Goal: Task Accomplishment & Management: Manage account settings

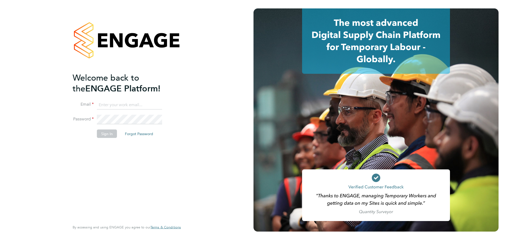
type input "[PERSON_NAME][EMAIL_ADDRESS][PERSON_NAME][DOMAIN_NAME]"
click at [110, 136] on button "Sign In" at bounding box center [107, 134] width 20 height 8
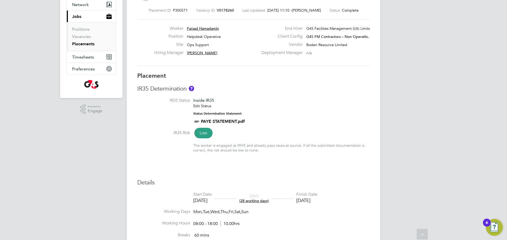
scroll to position [44, 0]
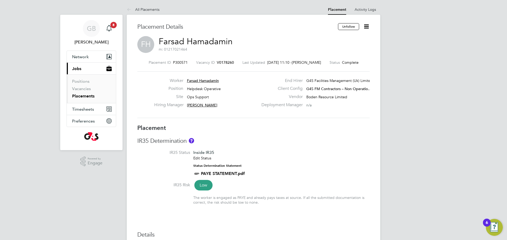
click at [368, 26] on icon at bounding box center [366, 26] width 7 height 7
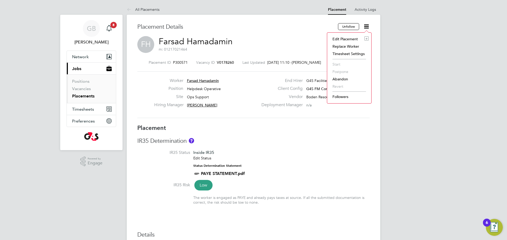
click at [347, 39] on li "Edit Placement e" at bounding box center [349, 38] width 39 height 7
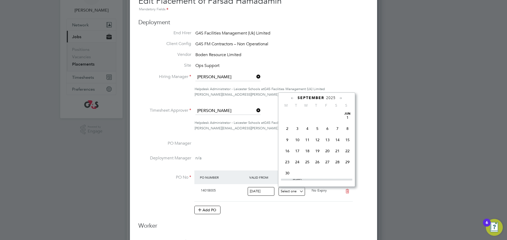
click at [301, 192] on input at bounding box center [291, 191] width 27 height 9
click at [329, 124] on span "31" at bounding box center [327, 119] width 10 height 10
type input "[DATE]"
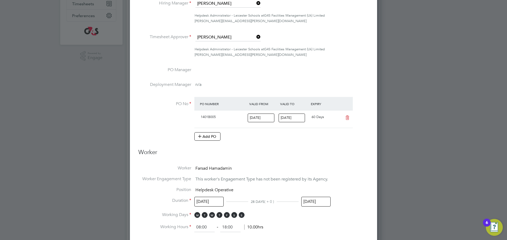
click at [309, 201] on input "[DATE]" at bounding box center [315, 202] width 29 height 10
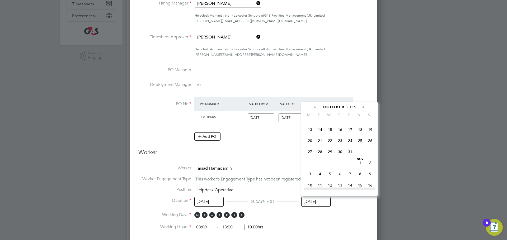
click at [350, 157] on span "31" at bounding box center [350, 152] width 10 height 10
type input "[DATE]"
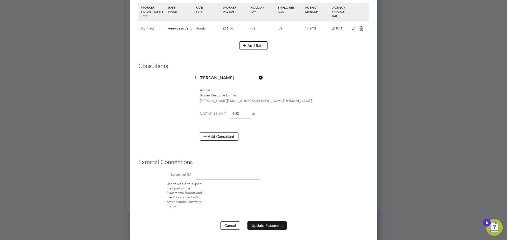
click at [272, 226] on button "Update Placement" at bounding box center [267, 226] width 40 height 8
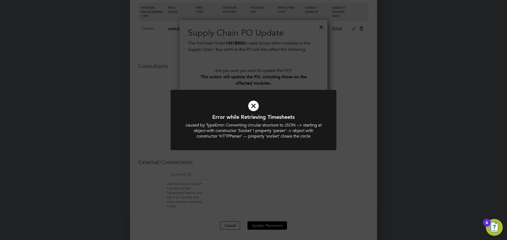
click at [273, 225] on div "Error while Retrieving Timesheets caused by TypeError: Converting circular stru…" at bounding box center [253, 120] width 507 height 240
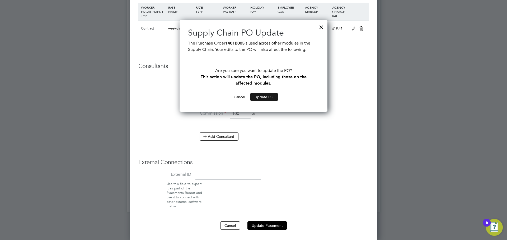
click at [269, 98] on button "Update PO" at bounding box center [263, 97] width 27 height 8
click at [265, 97] on button "Update PO" at bounding box center [263, 97] width 27 height 8
click at [321, 28] on div at bounding box center [321, 26] width 10 height 10
click at [321, 27] on div at bounding box center [321, 26] width 10 height 10
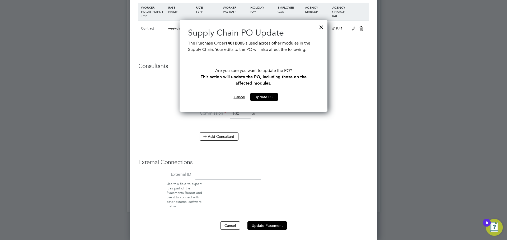
click at [238, 98] on button "Cancel" at bounding box center [239, 97] width 20 height 8
click at [239, 97] on button "Cancel" at bounding box center [239, 97] width 20 height 8
click at [322, 27] on div at bounding box center [321, 26] width 10 height 10
click at [226, 223] on button "Cancel" at bounding box center [230, 226] width 20 height 8
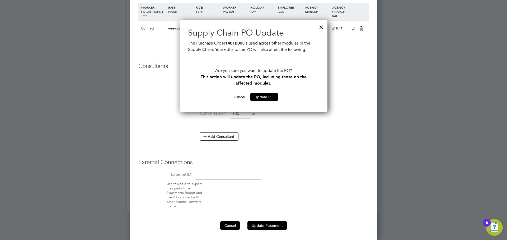
type input "[DATE]"
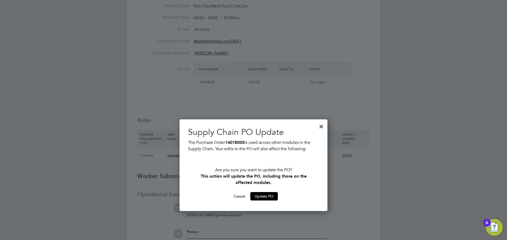
scroll to position [260, 0]
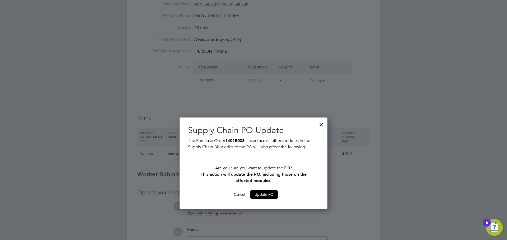
click at [321, 125] on div at bounding box center [321, 124] width 10 height 10
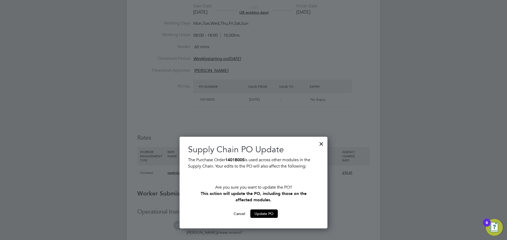
scroll to position [139, 0]
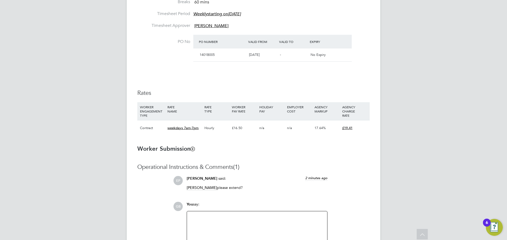
scroll to position [339, 0]
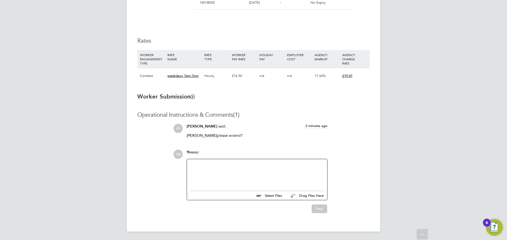
click at [245, 167] on div at bounding box center [257, 174] width 134 height 23
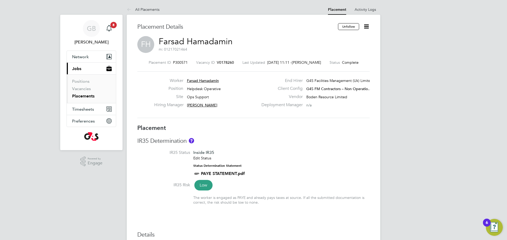
click at [367, 28] on icon at bounding box center [366, 26] width 7 height 7
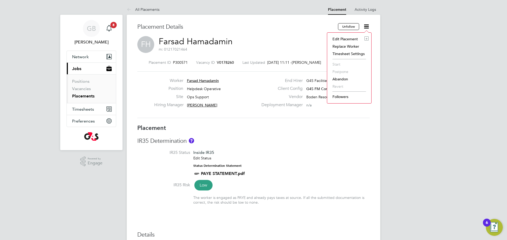
click at [348, 38] on li "Edit Placement e" at bounding box center [349, 38] width 39 height 7
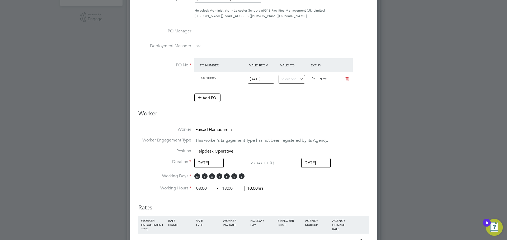
click at [309, 164] on input "[DATE]" at bounding box center [315, 163] width 29 height 10
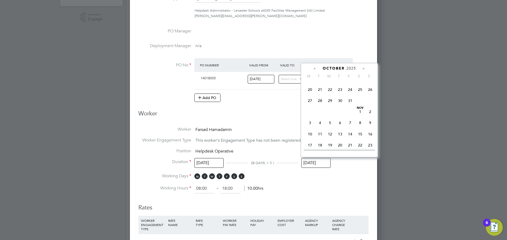
click at [350, 106] on span "31" at bounding box center [350, 101] width 10 height 10
type input "[DATE]"
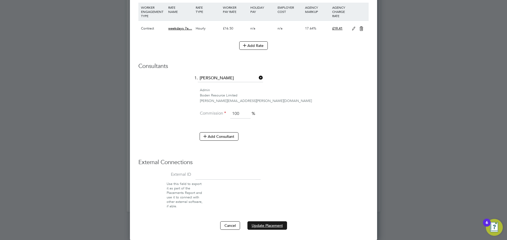
click at [266, 226] on button "Update Placement" at bounding box center [267, 226] width 40 height 8
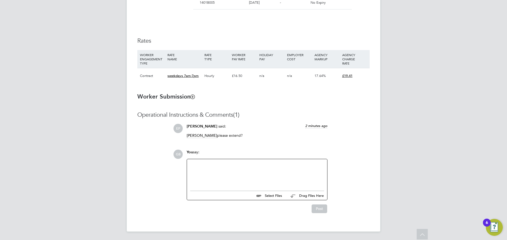
click at [206, 170] on div at bounding box center [257, 174] width 134 height 23
click at [319, 210] on button "Post" at bounding box center [319, 209] width 16 height 8
